Goal: Find specific page/section: Find specific page/section

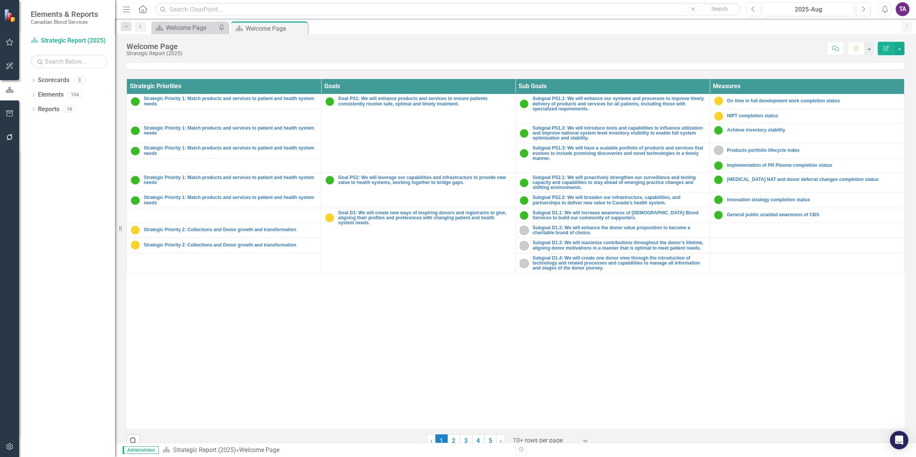
scroll to position [281, 0]
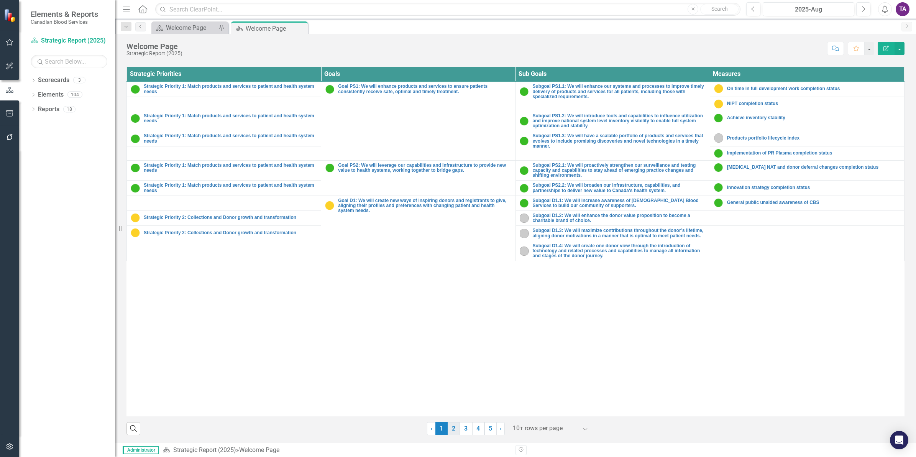
click at [451, 426] on link "2" at bounding box center [453, 428] width 12 height 13
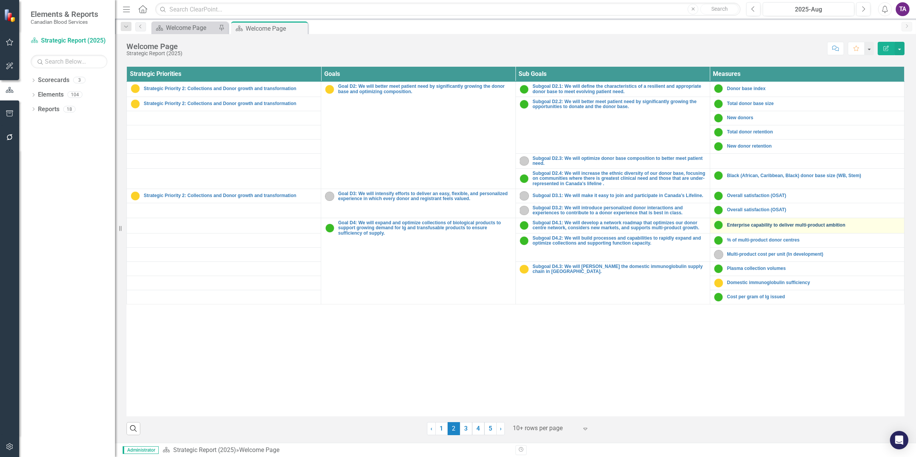
click at [756, 227] on link "Enterprise capability to deliver multi-product ambition" at bounding box center [813, 225] width 173 height 5
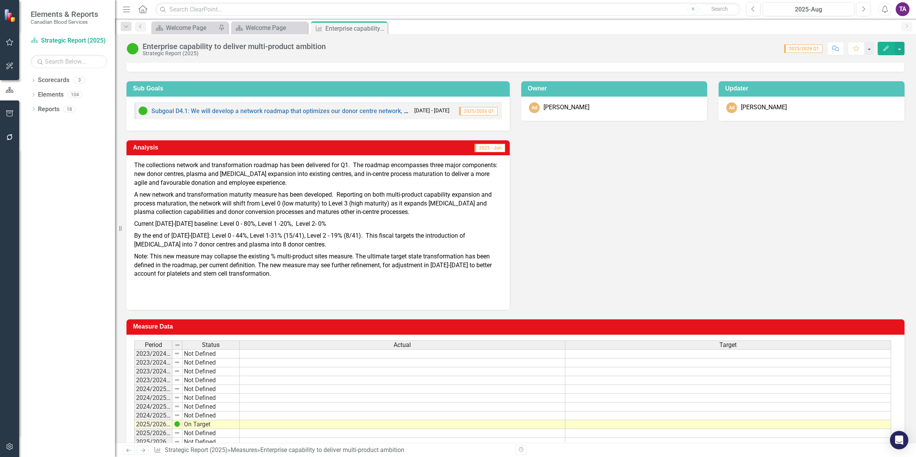
scroll to position [95, 0]
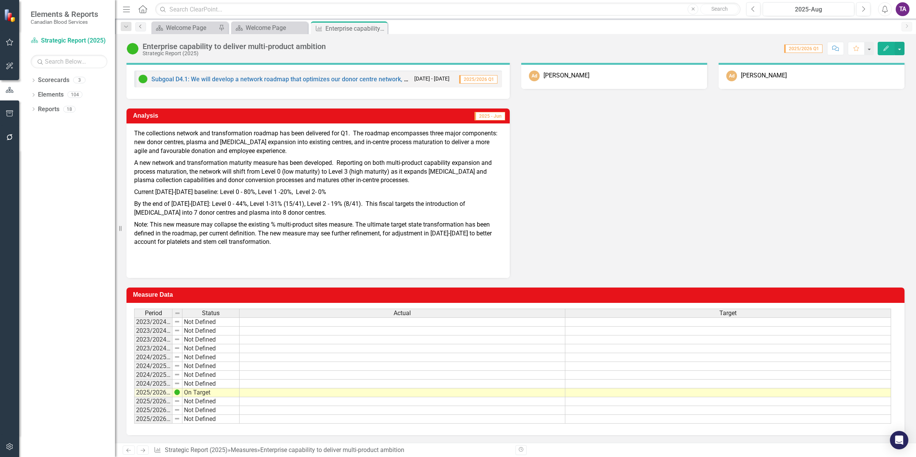
click at [140, 28] on icon "Previous" at bounding box center [141, 26] width 6 height 5
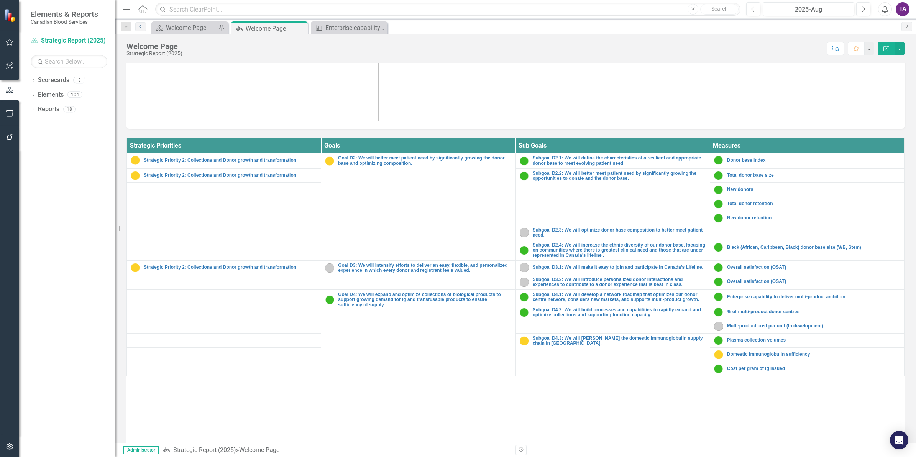
scroll to position [239, 0]
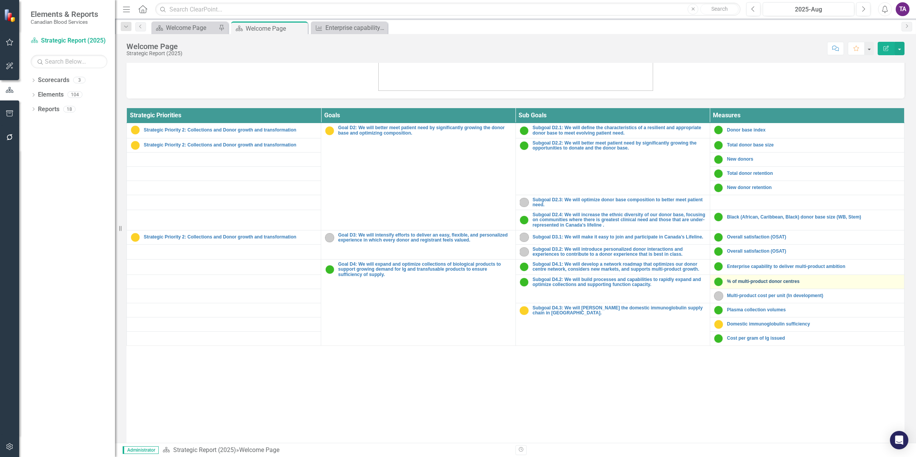
click at [763, 280] on link "% of multi-product donor centres" at bounding box center [813, 281] width 173 height 5
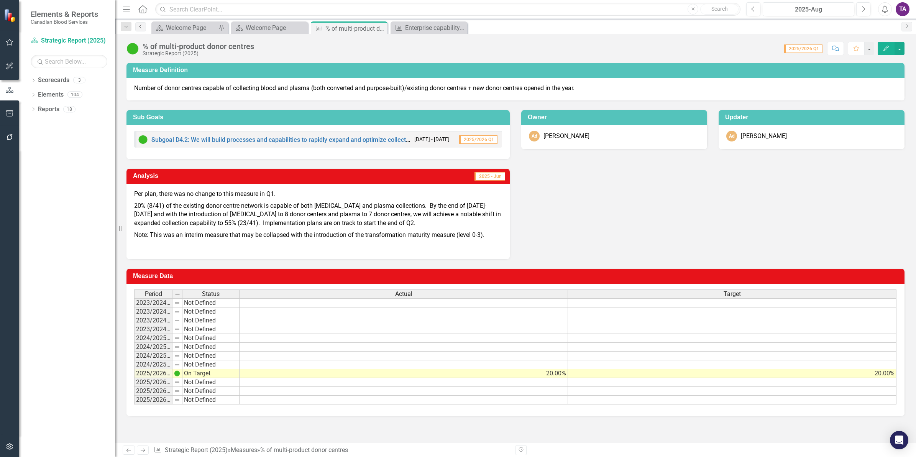
click at [141, 30] on link "Previous" at bounding box center [140, 26] width 11 height 9
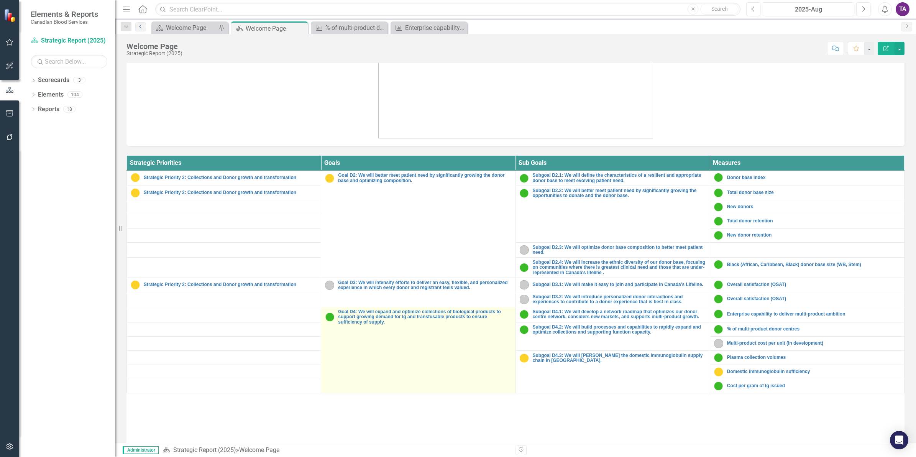
scroll to position [239, 0]
